Goal: Information Seeking & Learning: Check status

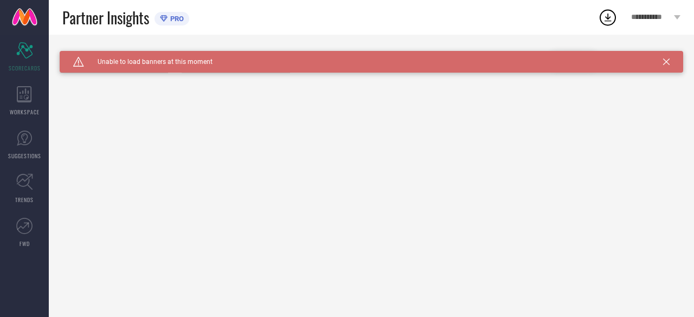
type input "All"
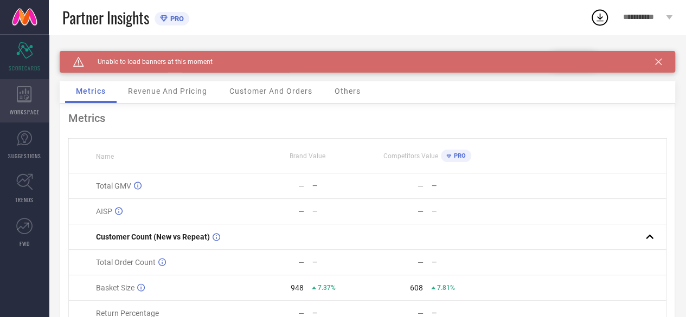
click at [27, 102] on div "WORKSPACE" at bounding box center [24, 100] width 49 height 43
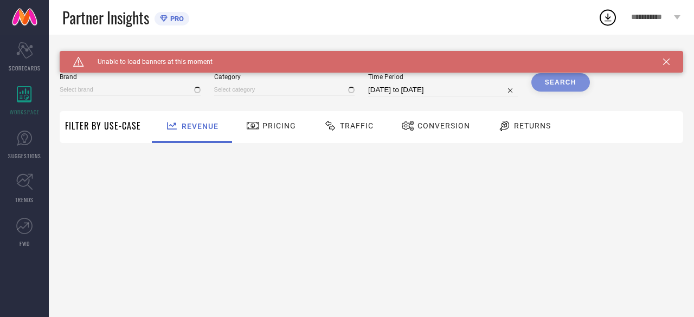
type input "TRYMISFIT"
type input "All"
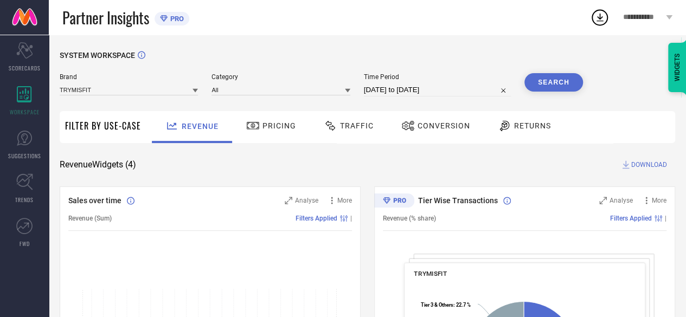
scroll to position [108, 0]
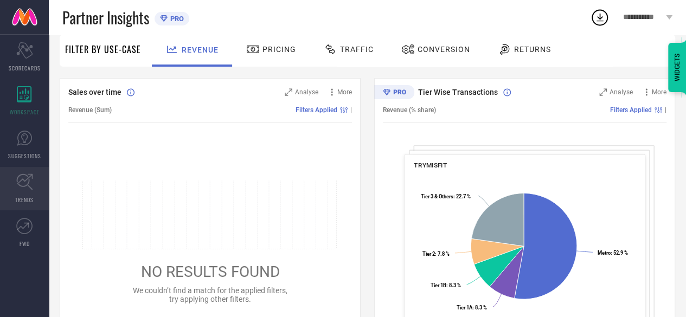
click at [17, 191] on link "TRENDS" at bounding box center [24, 188] width 49 height 43
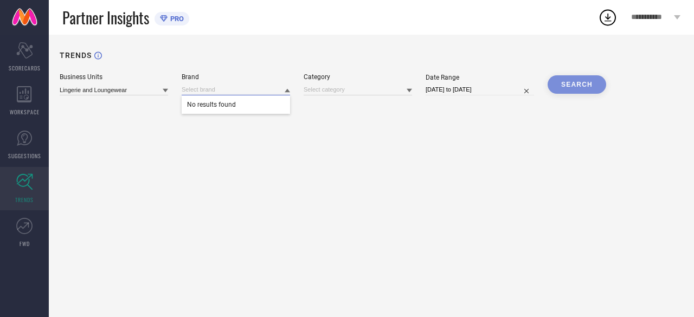
click at [241, 95] on div "No results found" at bounding box center [236, 89] width 108 height 11
click at [146, 96] on div "TRENDS Business Units Lingerie and Loungewear Brand No results found Category D…" at bounding box center [371, 176] width 645 height 282
click at [150, 89] on input at bounding box center [114, 89] width 108 height 11
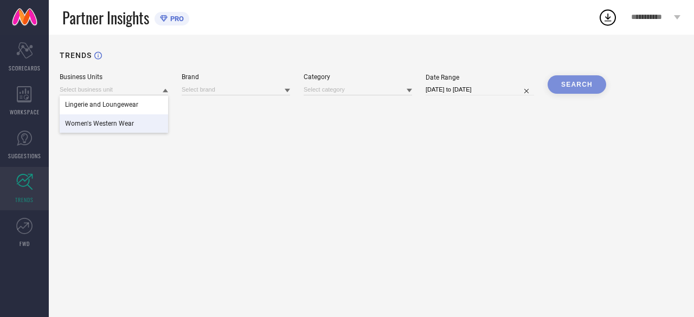
click at [122, 120] on div "Women's Western Wear" at bounding box center [114, 123] width 108 height 18
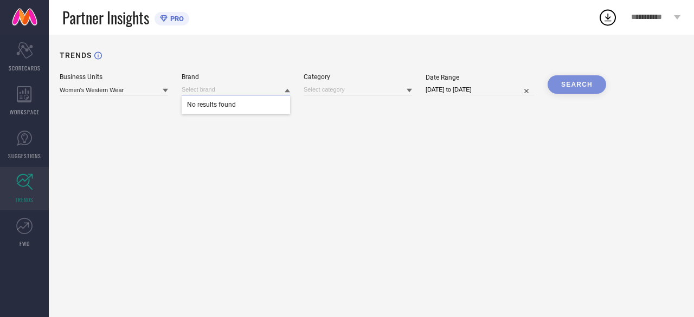
click at [264, 95] on input at bounding box center [236, 89] width 108 height 11
click at [156, 113] on div "TRENDS Business Units Women's Western Wear Brand No results found Category Date…" at bounding box center [371, 176] width 645 height 282
click at [24, 51] on icon "Scorecard" at bounding box center [24, 50] width 17 height 16
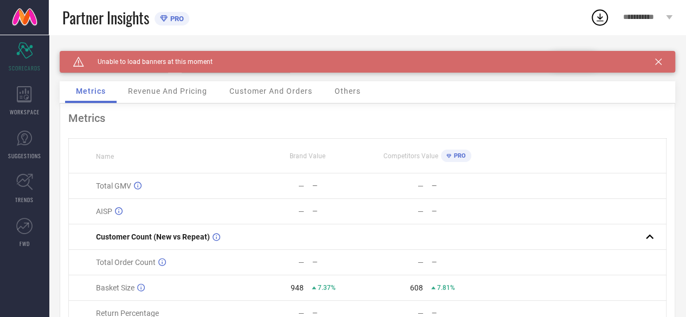
click at [257, 97] on div "Customer And Orders" at bounding box center [270, 92] width 105 height 22
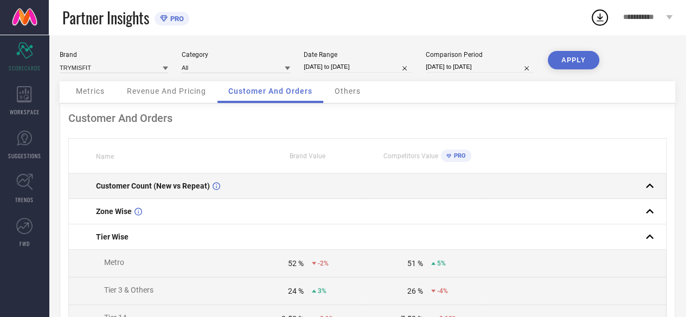
click at [209, 185] on div "Customer Count (New vs Repeat)" at bounding box center [171, 186] width 151 height 9
click at [647, 185] on rect at bounding box center [649, 185] width 15 height 15
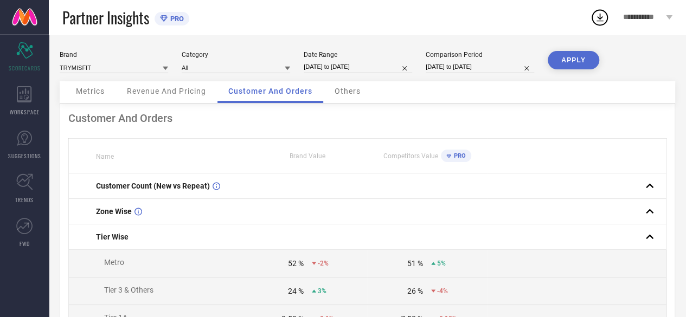
click at [327, 64] on input "[DATE] to [DATE]" at bounding box center [358, 66] width 108 height 11
select select "7"
select select "2025"
select select "8"
select select "2025"
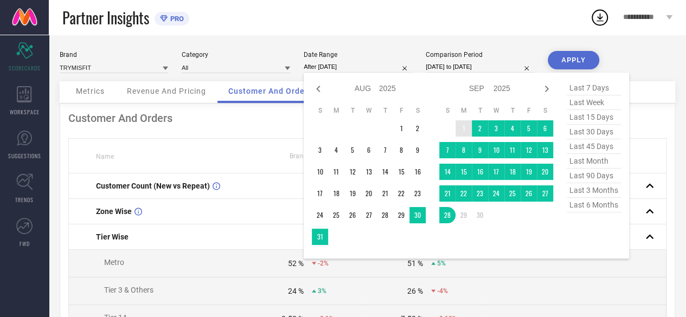
click at [463, 126] on td "1" at bounding box center [463, 128] width 16 height 16
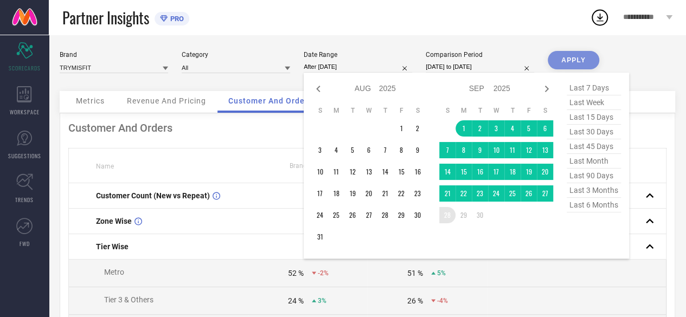
type input "[DATE] to [DATE]"
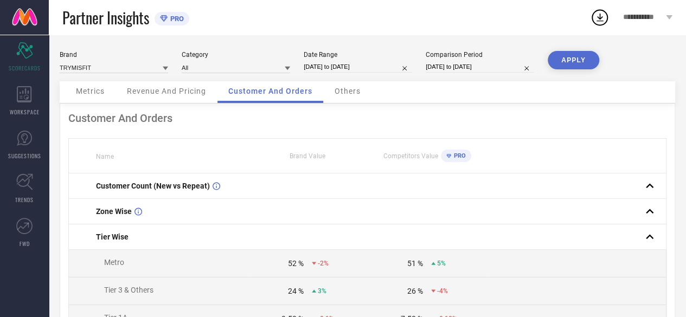
select select "7"
select select "2024"
select select "8"
select select "2024"
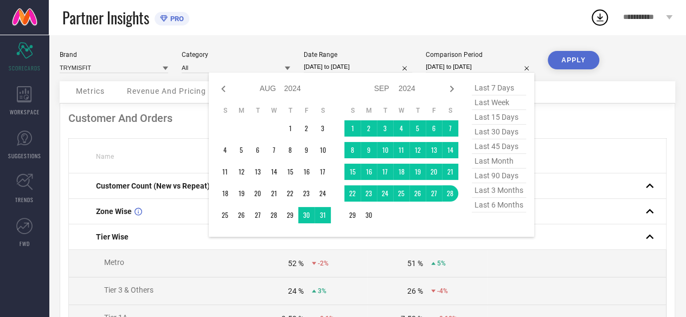
click at [468, 64] on input "[DATE] to [DATE]" at bounding box center [479, 66] width 108 height 11
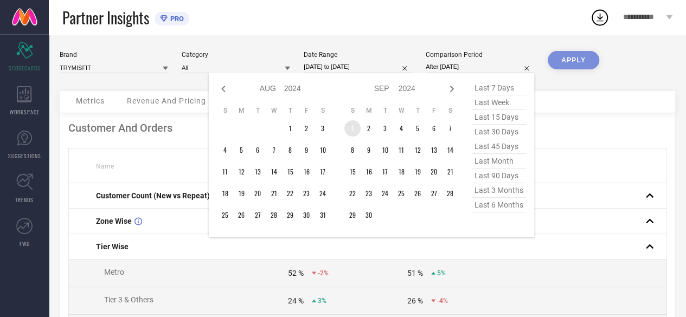
click at [352, 127] on td "1" at bounding box center [352, 128] width 16 height 16
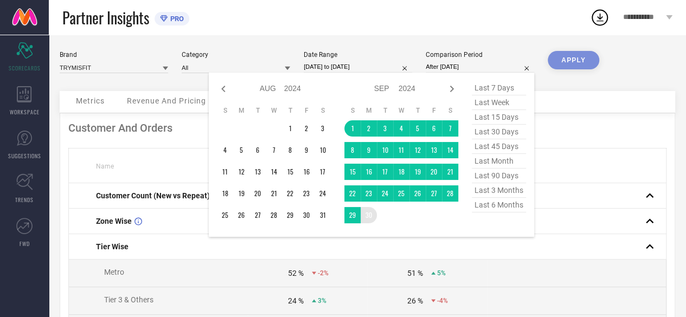
type input "[DATE] to [DATE]"
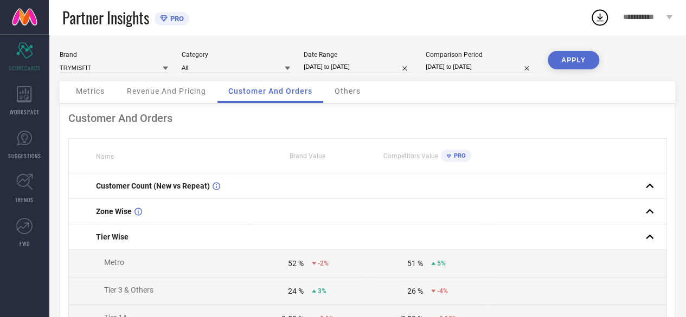
click at [583, 64] on button "APPLY" at bounding box center [572, 60] width 51 height 18
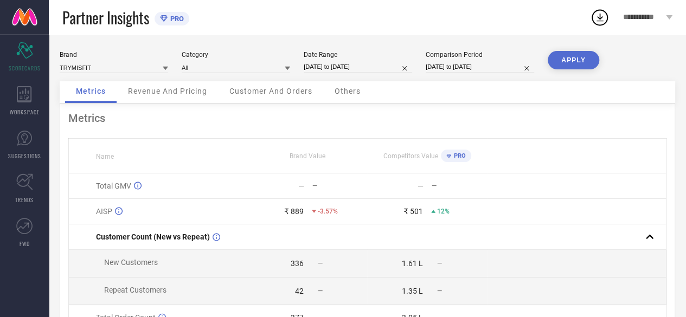
click at [163, 94] on span "Revenue And Pricing" at bounding box center [167, 91] width 79 height 9
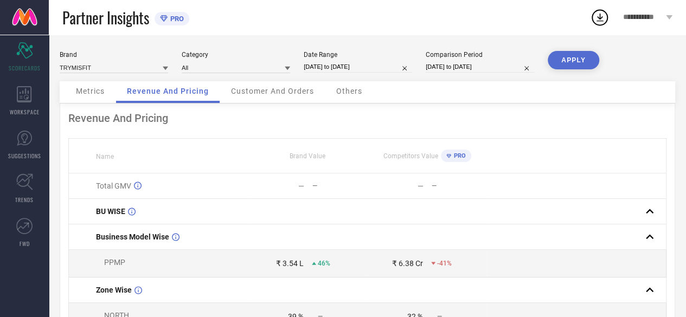
click at [281, 86] on div "Customer And Orders" at bounding box center [272, 92] width 105 height 22
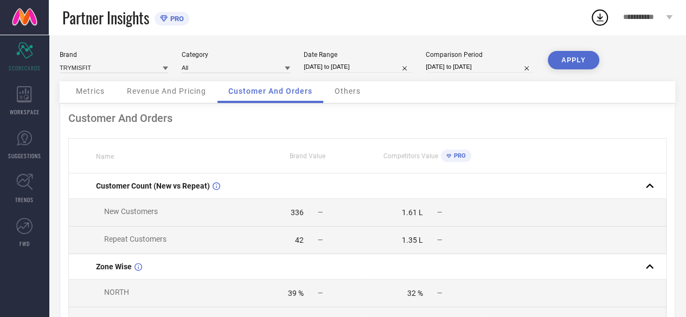
click at [98, 93] on span "Metrics" at bounding box center [90, 91] width 29 height 9
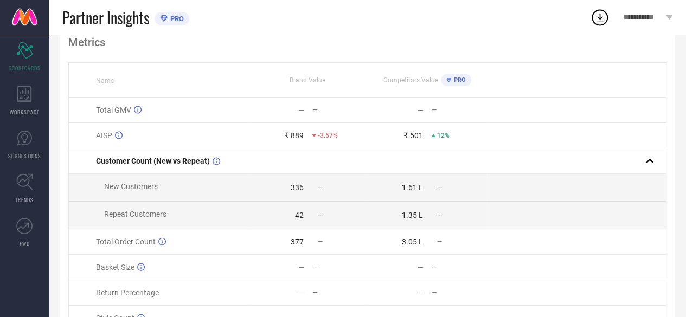
scroll to position [108, 0]
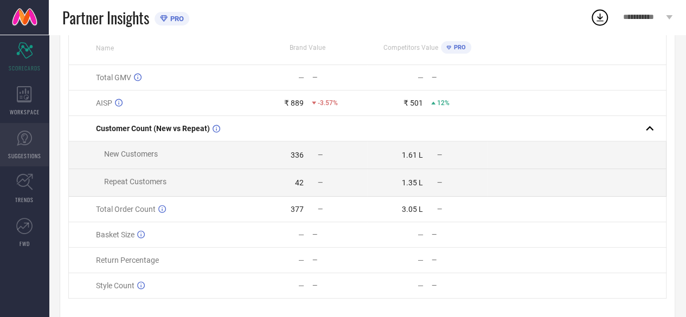
click at [34, 149] on link "SUGGESTIONS" at bounding box center [24, 144] width 49 height 43
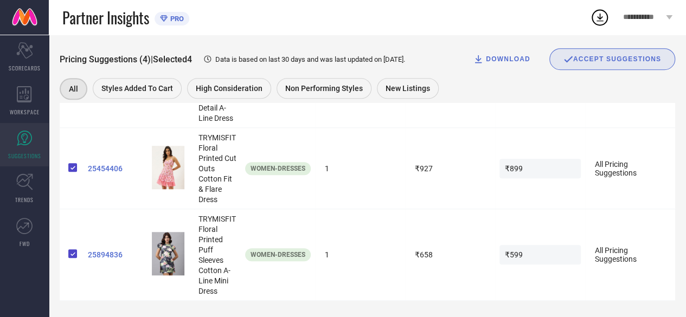
scroll to position [346, 0]
